Goal: Navigation & Orientation: Find specific page/section

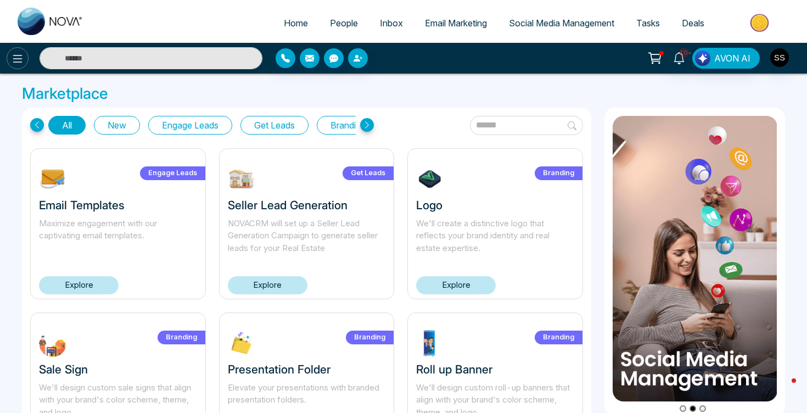
click at [16, 57] on icon at bounding box center [17, 58] width 13 height 13
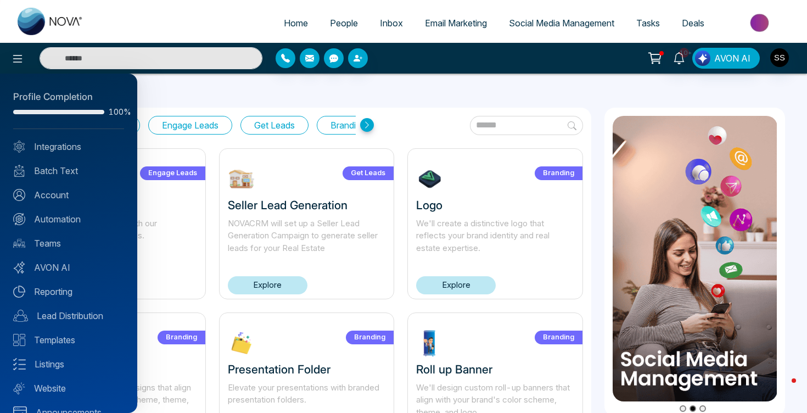
click at [521, 92] on div at bounding box center [403, 206] width 807 height 413
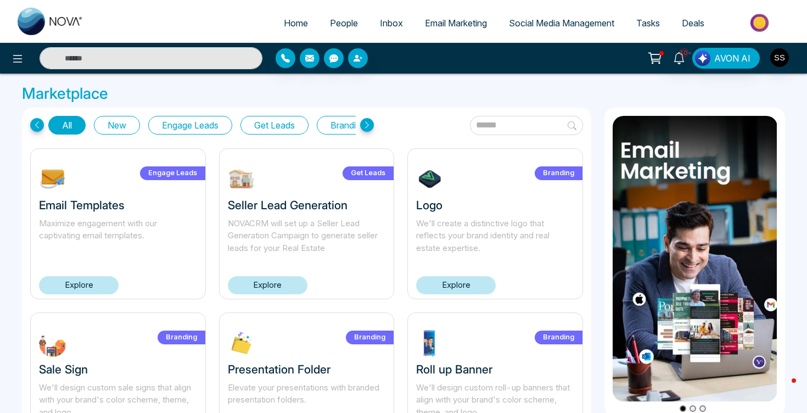
click at [368, 123] on icon at bounding box center [367, 125] width 14 height 14
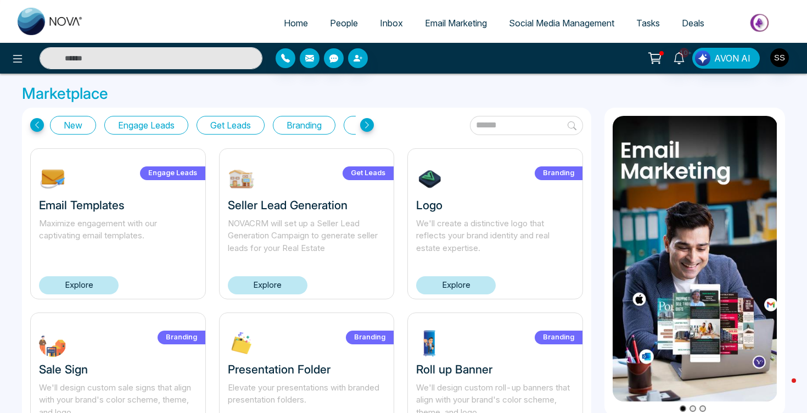
scroll to position [0, 55]
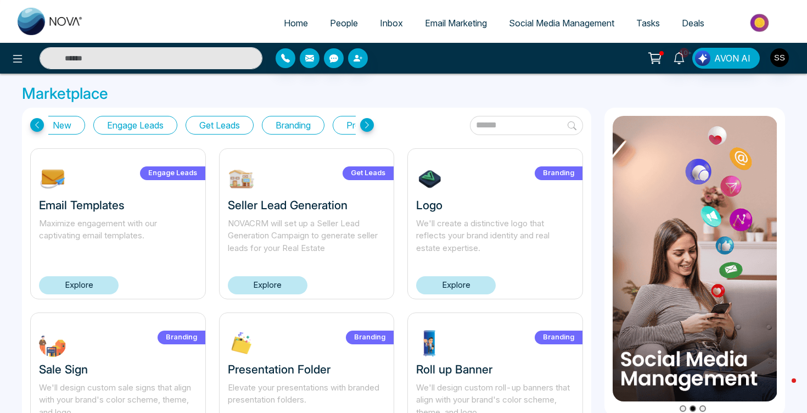
click at [291, 20] on span "Home" at bounding box center [296, 23] width 24 height 11
select select "*"
